Goal: Task Accomplishment & Management: Complete application form

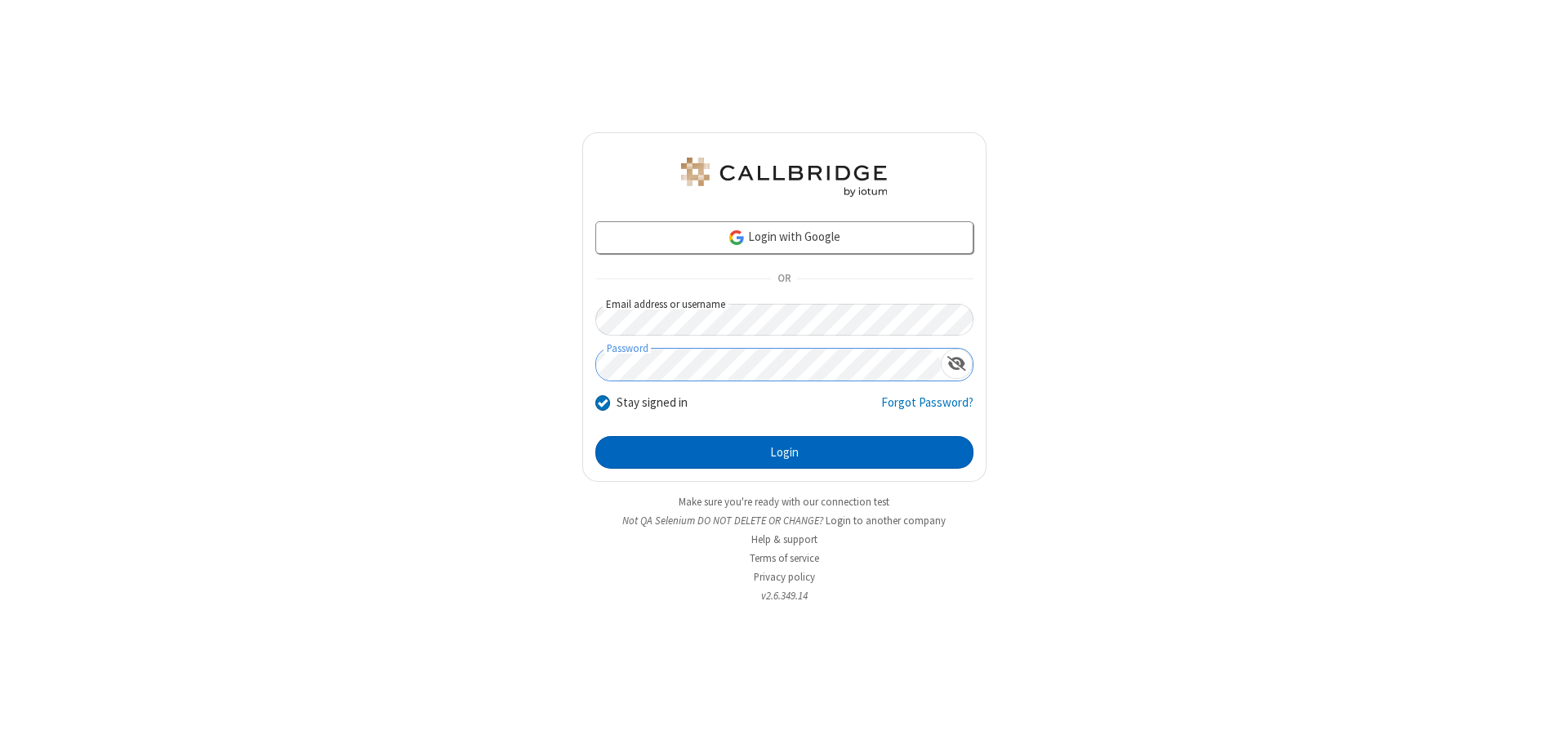
click at [784, 452] on button "Login" at bounding box center [784, 451] width 378 height 33
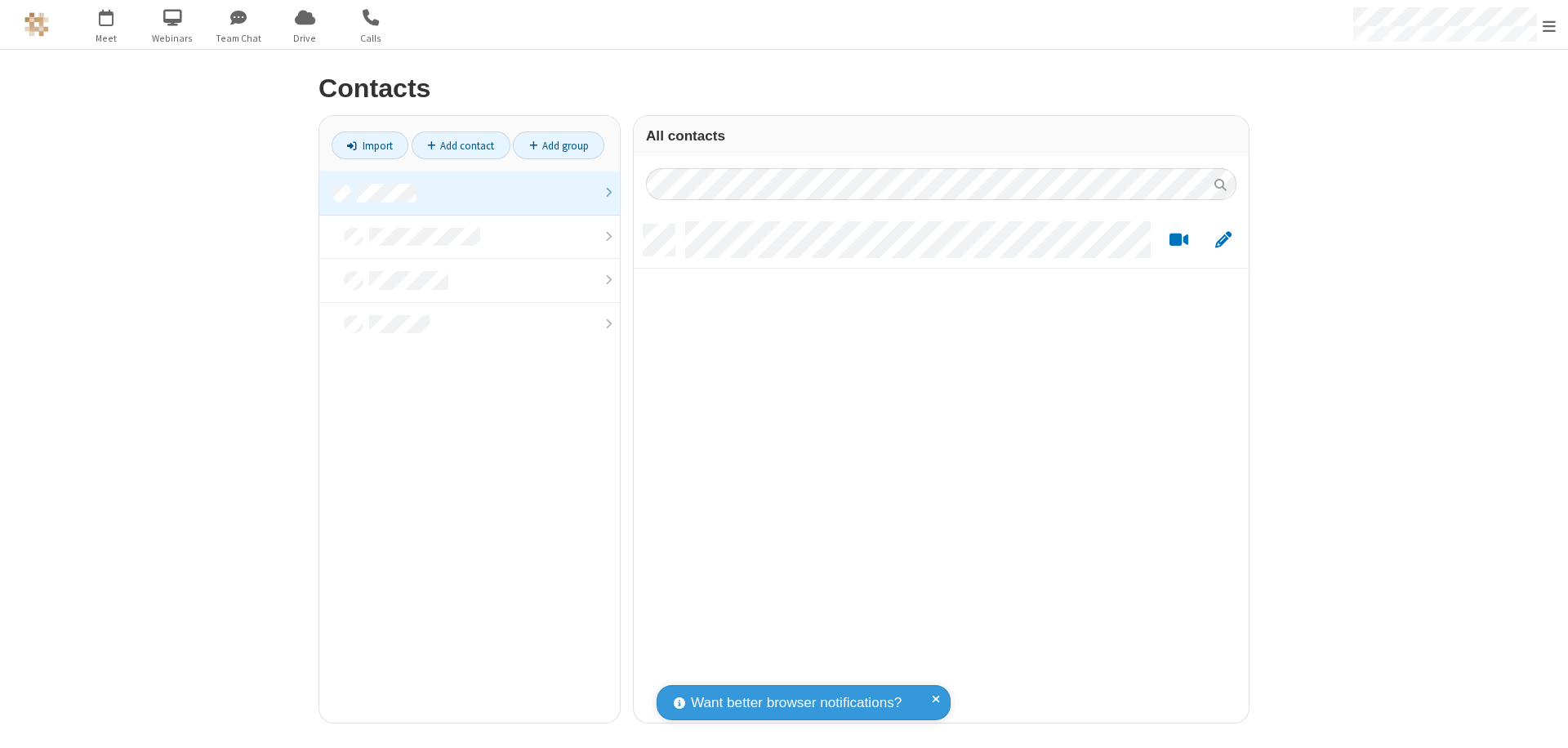
click at [460, 145] on link "Add contact" at bounding box center [461, 145] width 99 height 28
